Goal: Task Accomplishment & Management: Manage account settings

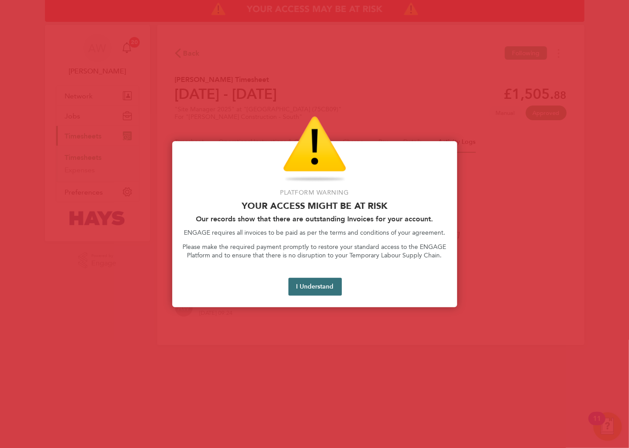
click at [323, 286] on button "I Understand" at bounding box center [314, 287] width 53 height 18
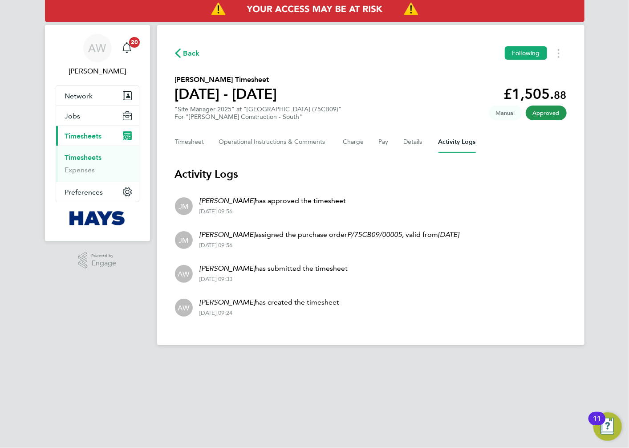
click at [85, 158] on link "Timesheets" at bounding box center [83, 157] width 37 height 8
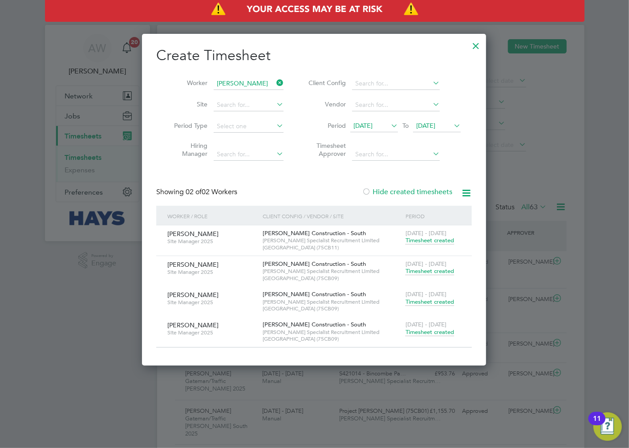
drag, startPoint x: 276, startPoint y: 78, endPoint x: 263, endPoint y: 79, distance: 13.4
click at [274, 78] on icon at bounding box center [274, 83] width 0 height 12
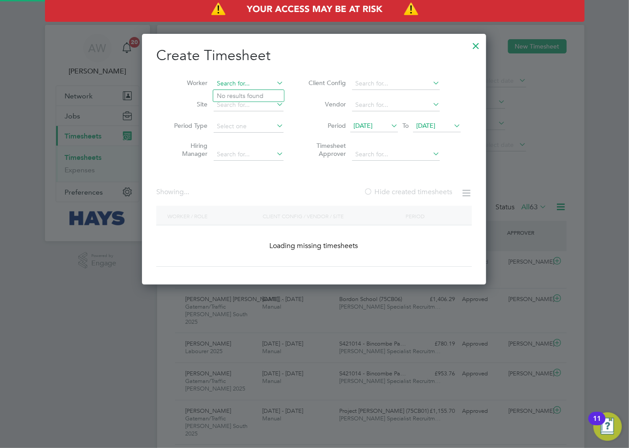
click at [256, 80] on input at bounding box center [249, 83] width 70 height 12
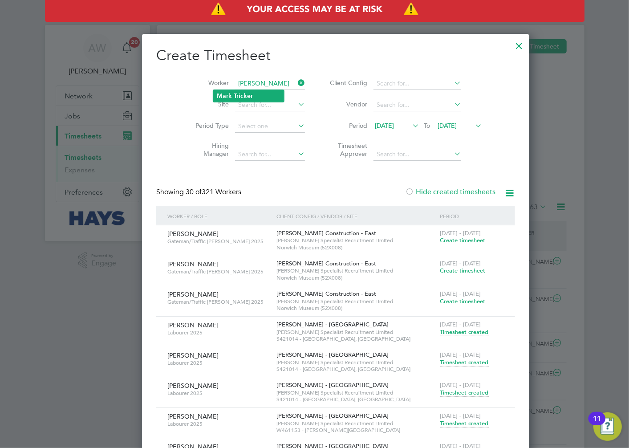
click at [259, 90] on li "[PERSON_NAME]" at bounding box center [248, 96] width 71 height 12
type input "[PERSON_NAME]"
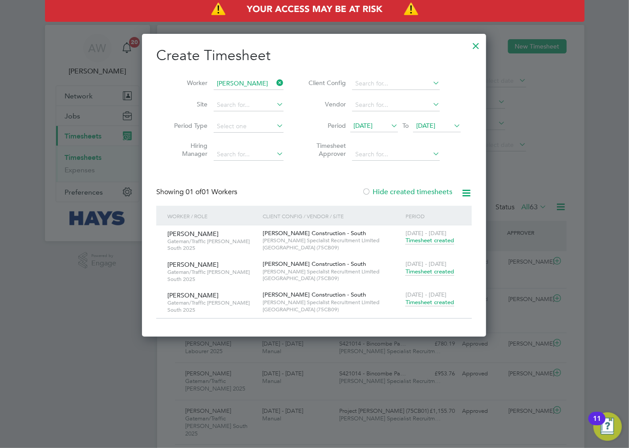
click at [425, 302] on span "Timesheet created" at bounding box center [429, 302] width 48 height 8
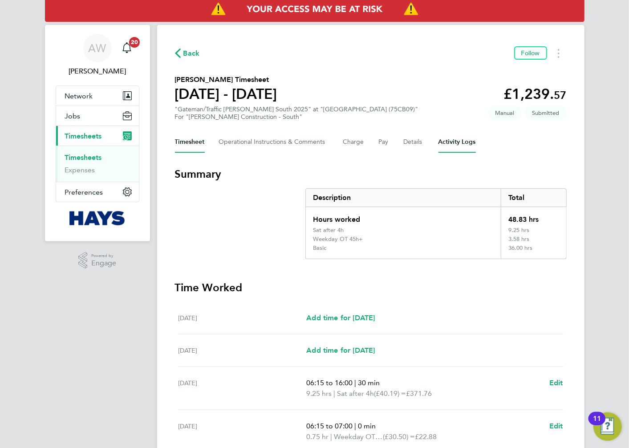
click at [472, 141] on Logs-tab "Activity Logs" at bounding box center [456, 141] width 37 height 21
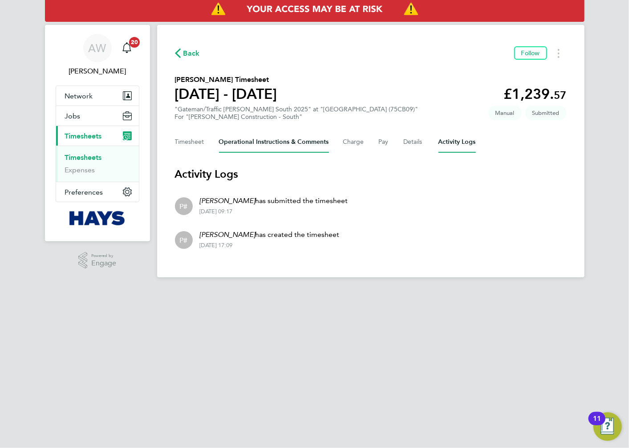
click at [262, 145] on Comments-tab "Operational Instructions & Comments" at bounding box center [274, 141] width 110 height 21
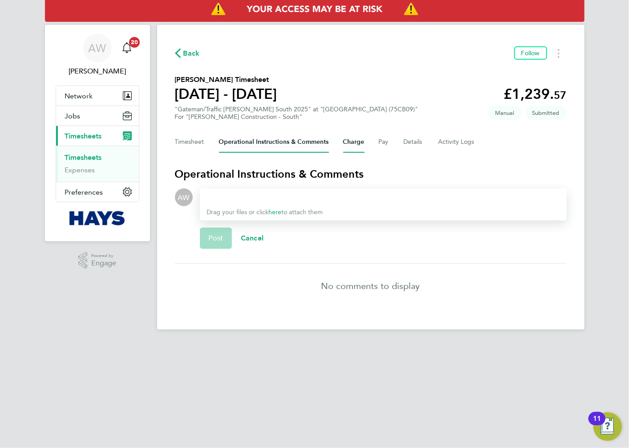
click at [349, 137] on button "Charge" at bounding box center [353, 141] width 21 height 21
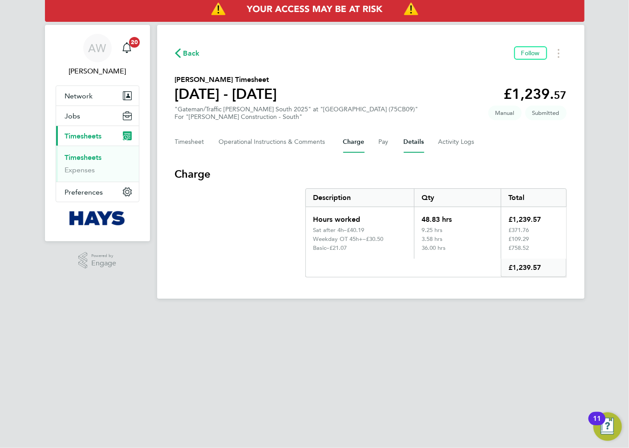
click at [405, 138] on button "Details" at bounding box center [413, 141] width 20 height 21
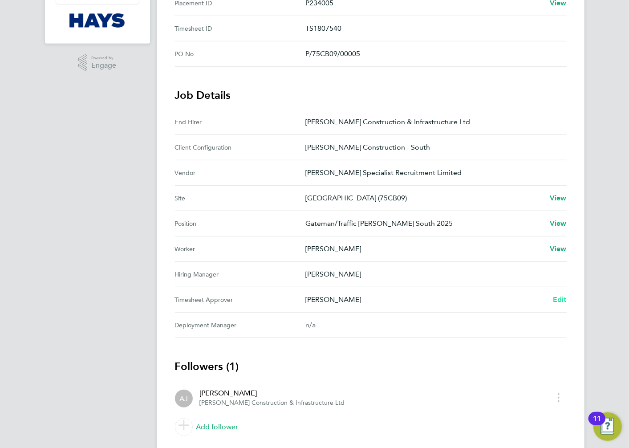
click at [563, 297] on span "Edit" at bounding box center [560, 299] width 14 height 8
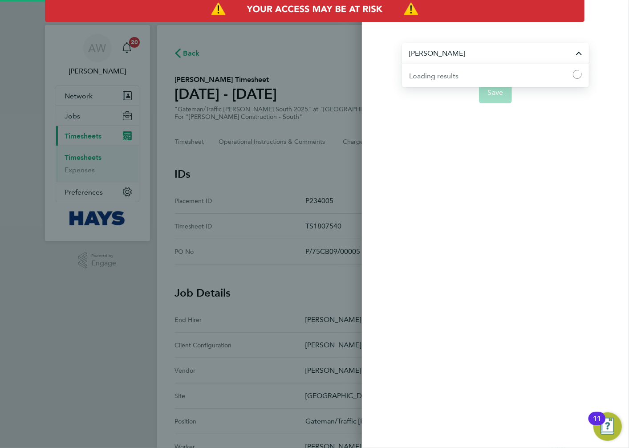
click at [433, 54] on input "[PERSON_NAME]" at bounding box center [495, 53] width 187 height 21
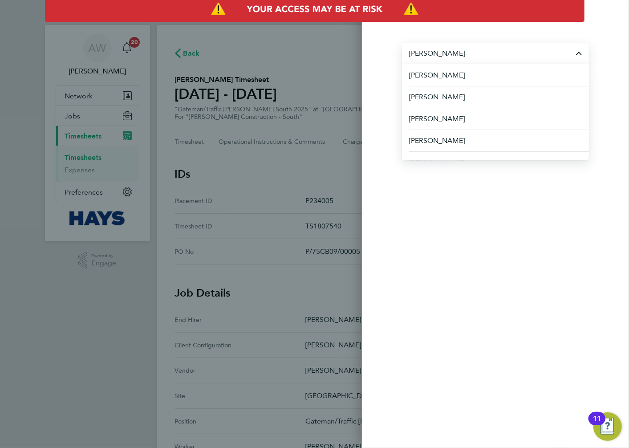
click at [384, 71] on div "[PERSON_NAME] [PERSON_NAME] [PERSON_NAME] [PERSON_NAME] [PERSON_NAME] [PERSON_N…" at bounding box center [495, 67] width 267 height 93
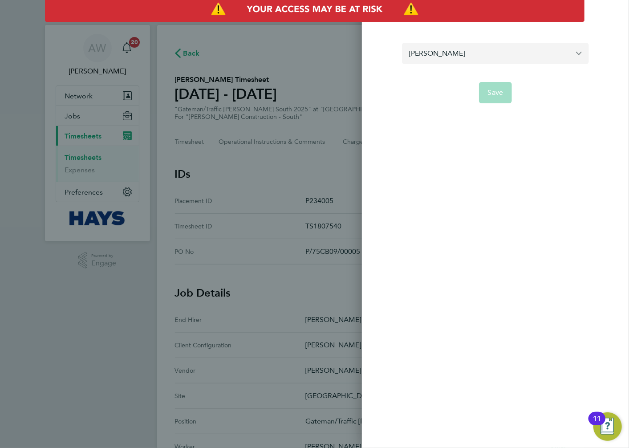
click at [468, 52] on input "[PERSON_NAME]" at bounding box center [495, 53] width 187 height 21
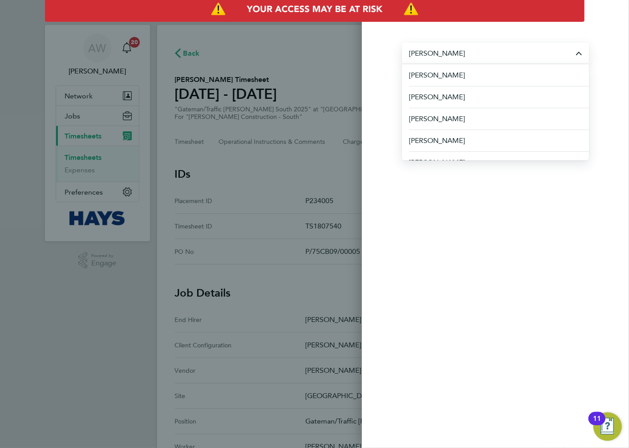
click at [286, 77] on div "Back Edit timesheet approver [PERSON_NAME] [PERSON_NAME] [PERSON_NAME] [PERSON_…" at bounding box center [314, 224] width 629 height 448
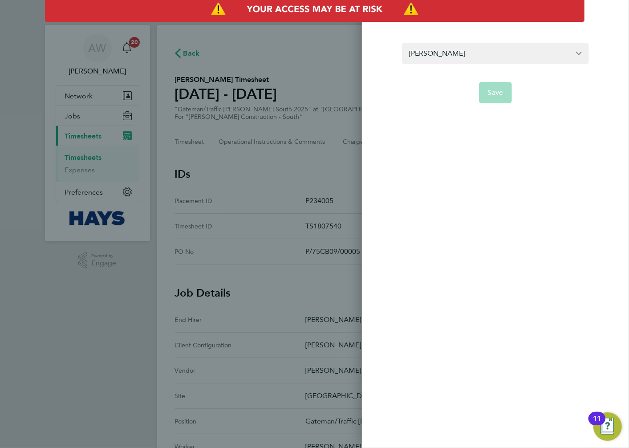
click at [316, 158] on div "Back Edit timesheet approver [PERSON_NAME] Save" at bounding box center [314, 224] width 629 height 448
